Goal: Find contact information: Find contact information

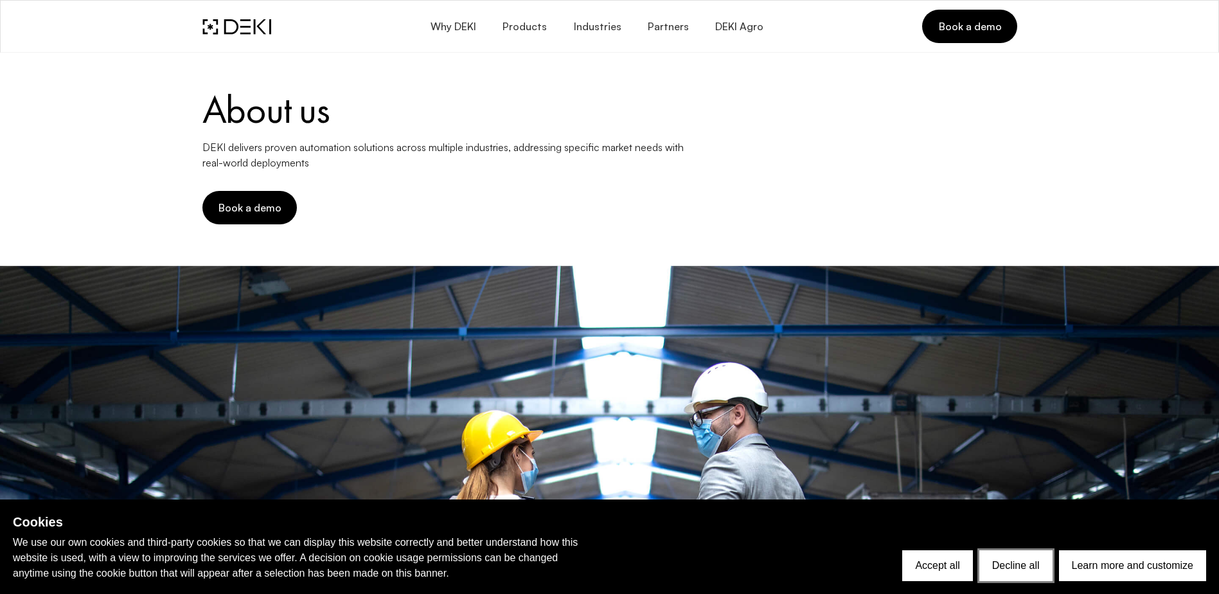
click at [1015, 563] on button "Decline all" at bounding box center [1016, 565] width 73 height 31
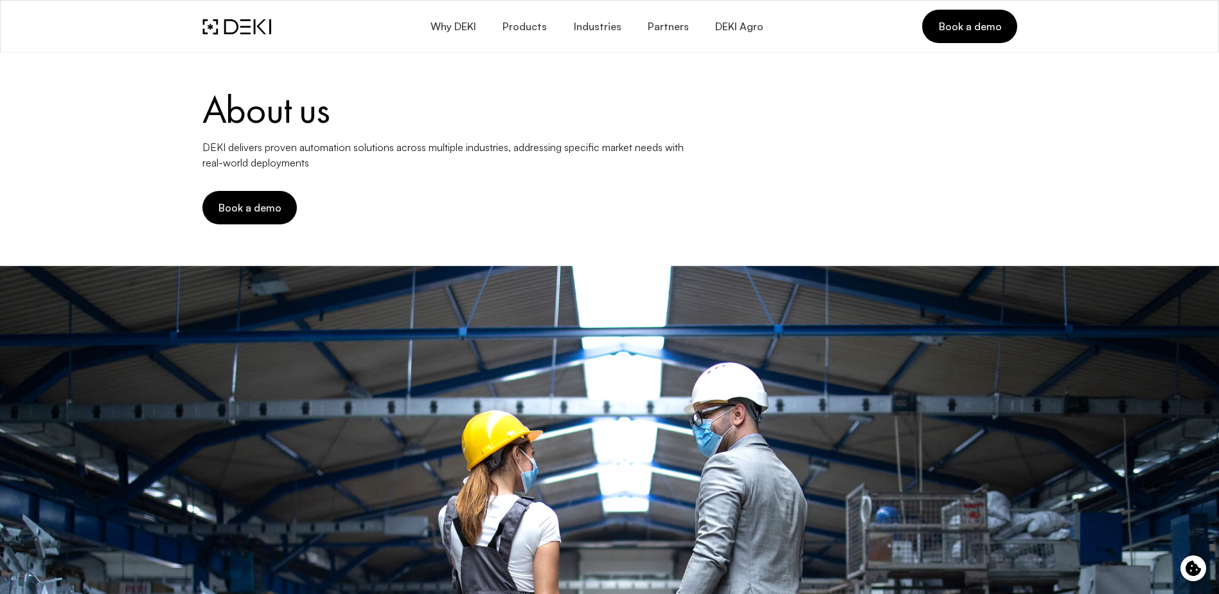
click at [225, 24] on img at bounding box center [236, 27] width 69 height 16
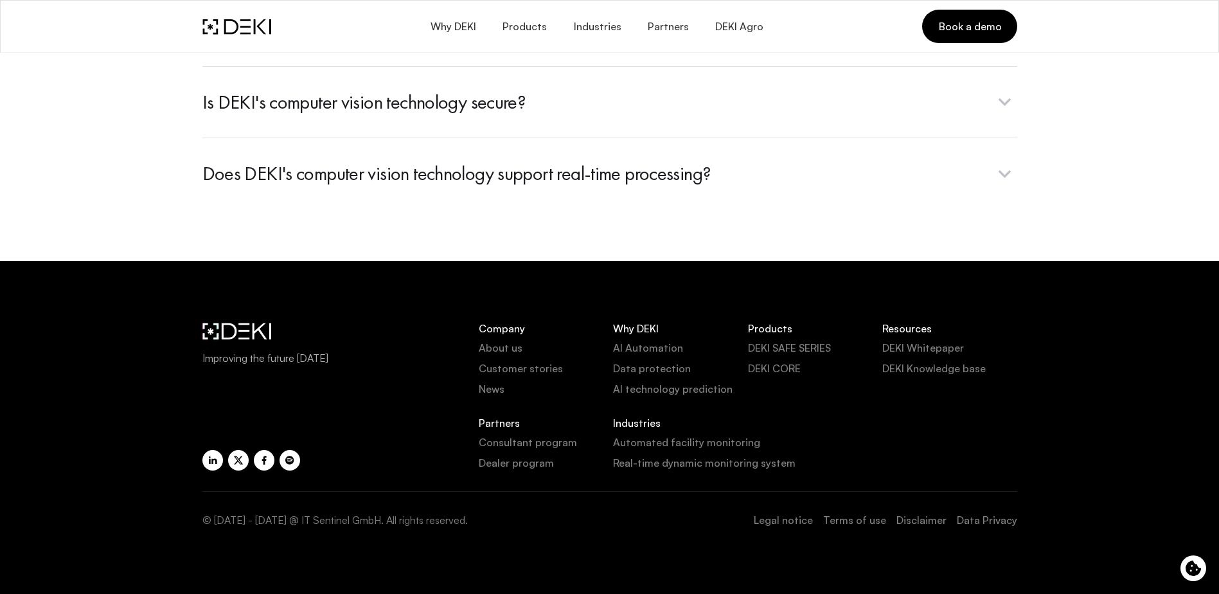
scroll to position [5173, 0]
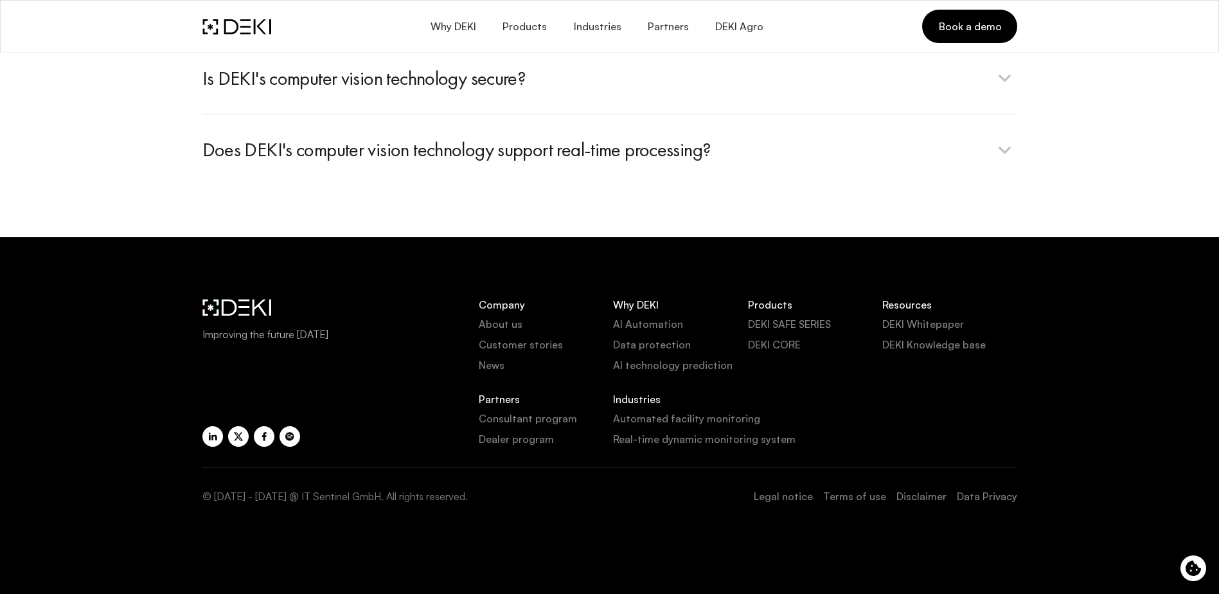
click at [795, 498] on link "Legal notice" at bounding box center [783, 496] width 59 height 15
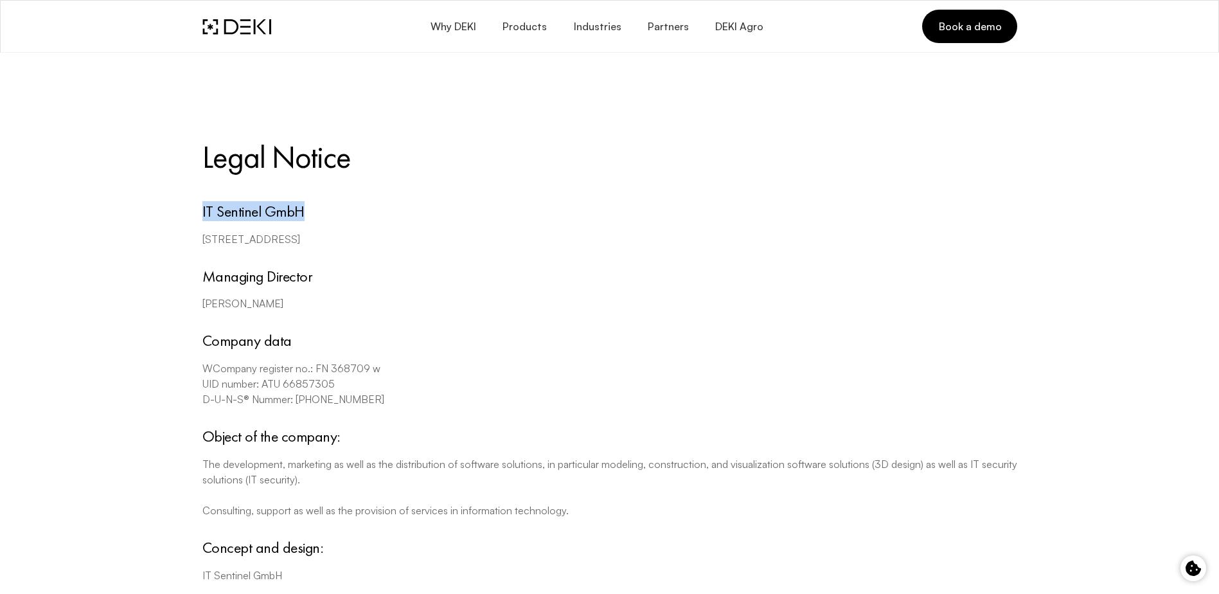
drag, startPoint x: 319, startPoint y: 208, endPoint x: 195, endPoint y: 210, distance: 124.1
click at [195, 210] on div "IT Sentinel GmbH Wipplingerstrasse 1, DG 1, 1010 Vienna Managing Director Denis…" at bounding box center [610, 403] width 831 height 417
